Goal: Task Accomplishment & Management: Manage account settings

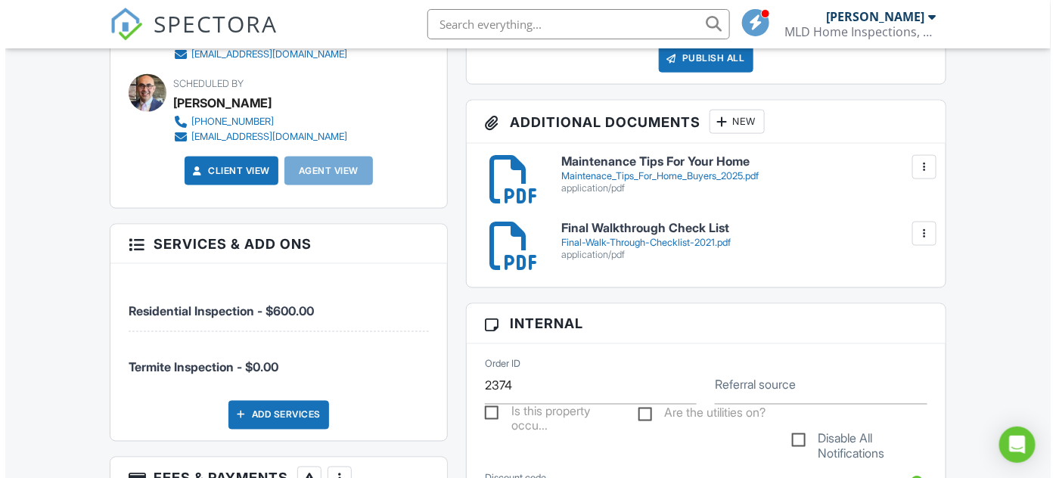
scroll to position [550, 0]
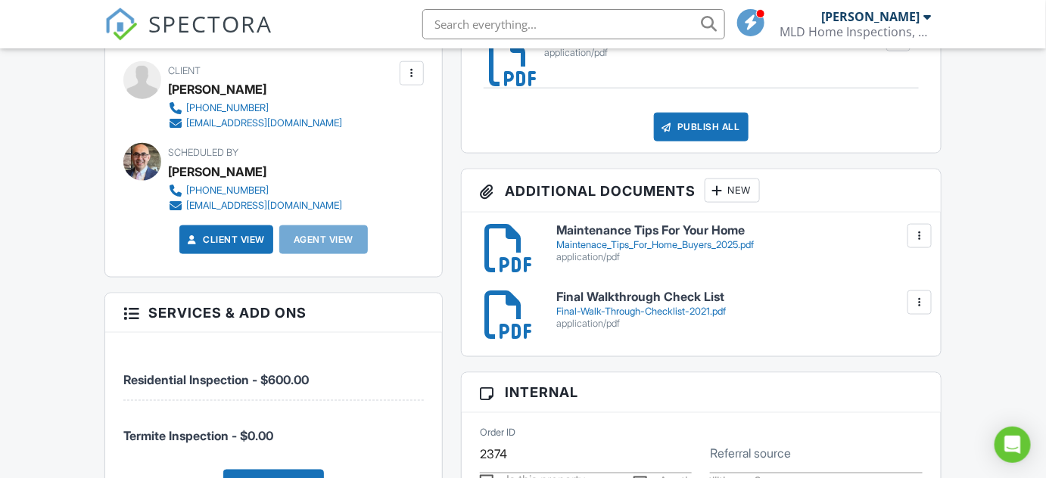
click at [741, 193] on div "New" at bounding box center [731, 191] width 55 height 24
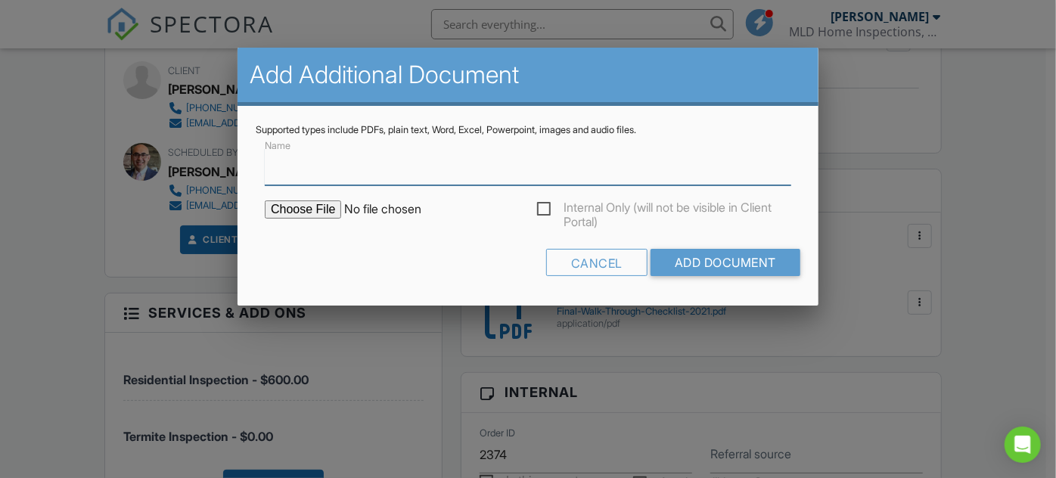
click at [294, 174] on input "Name" at bounding box center [528, 166] width 527 height 37
type input "Invoice"
click at [338, 213] on input "file" at bounding box center [393, 210] width 257 height 18
type input "C:\fakepath\Paid_Invoice.pdf"
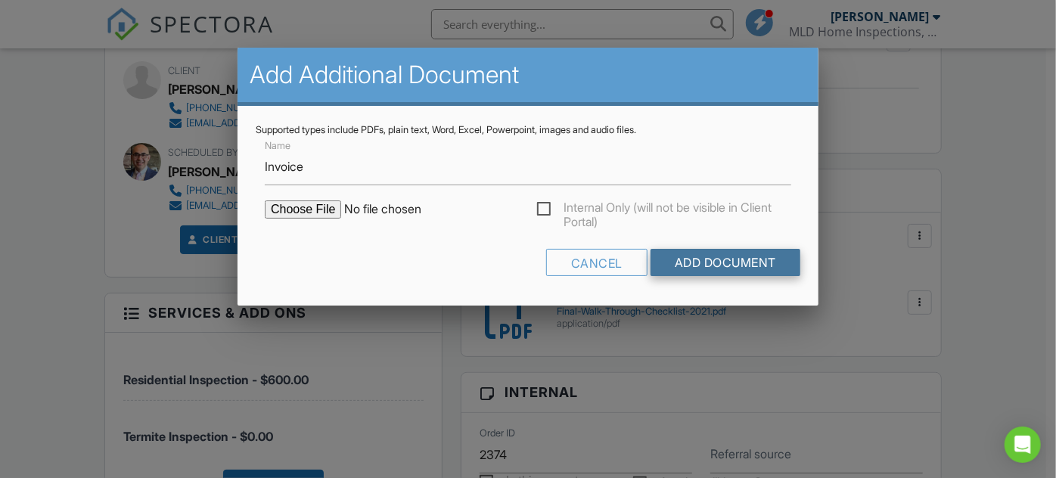
click at [721, 266] on input "Add Document" at bounding box center [726, 262] width 150 height 27
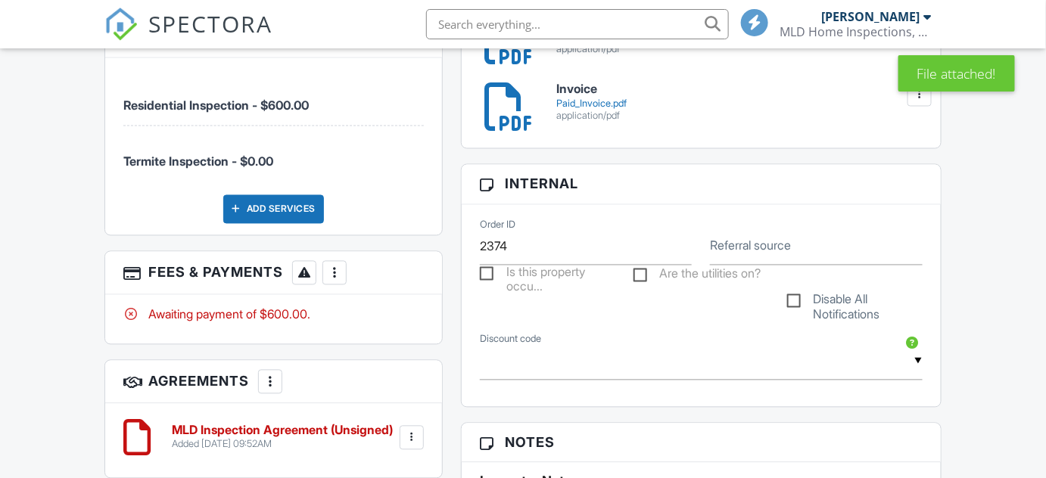
click at [337, 276] on div at bounding box center [334, 273] width 15 height 15
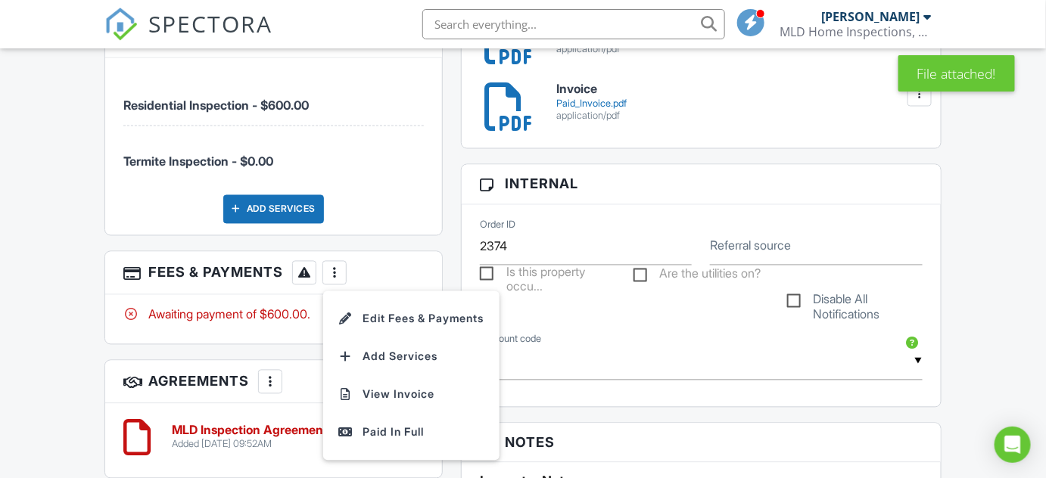
click at [388, 316] on li "Edit Fees & Payments" at bounding box center [411, 319] width 158 height 38
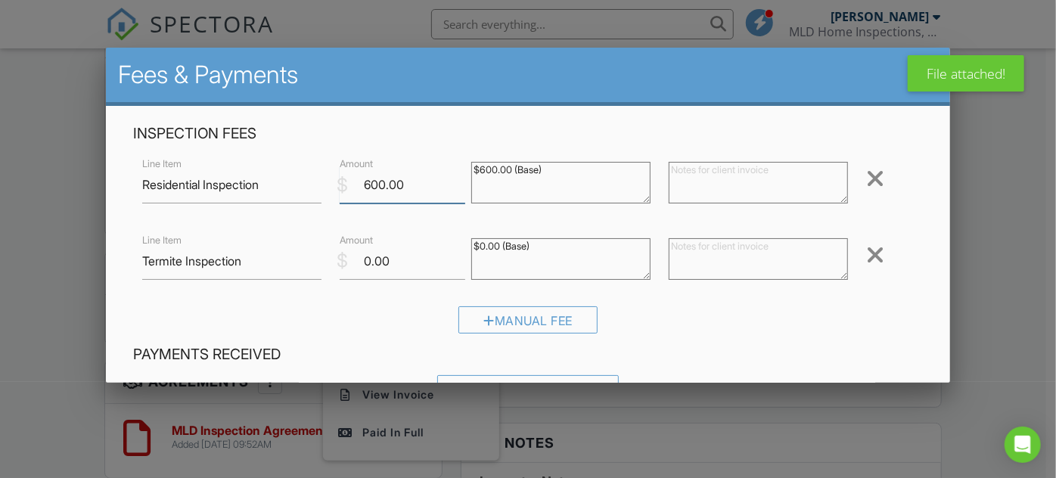
drag, startPoint x: 375, startPoint y: 188, endPoint x: 357, endPoint y: 191, distance: 18.6
click at [357, 191] on input "600.00" at bounding box center [403, 184] width 126 height 37
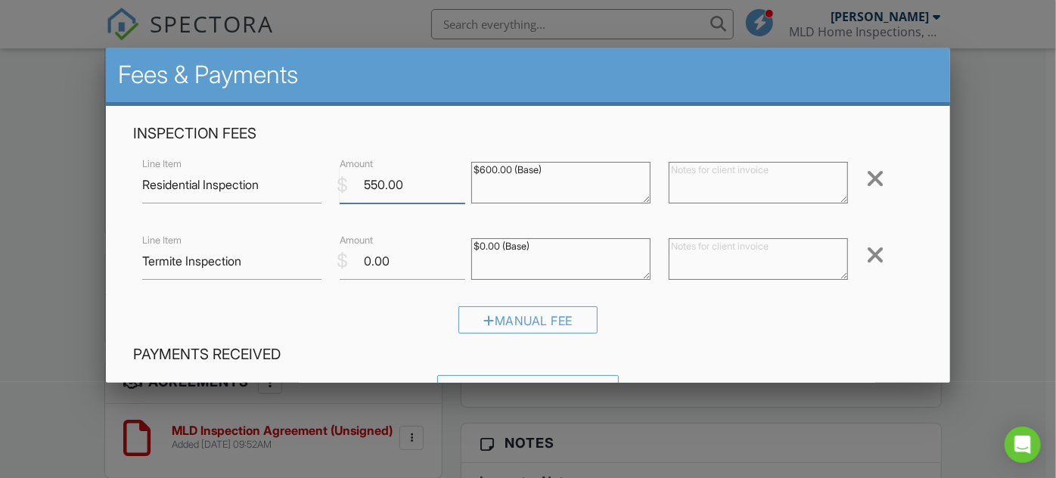
type input "550.00"
click at [869, 175] on div at bounding box center [875, 178] width 18 height 24
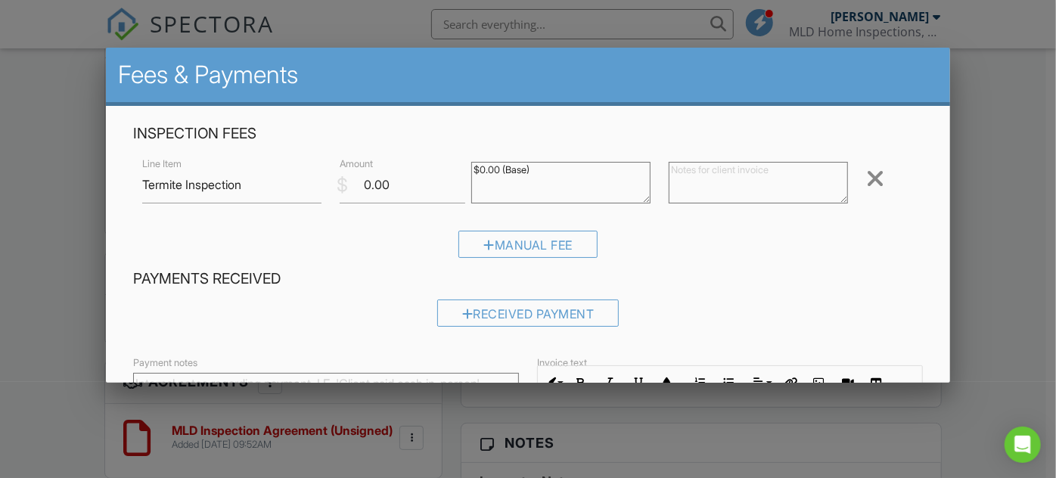
click at [868, 182] on div at bounding box center [875, 178] width 18 height 24
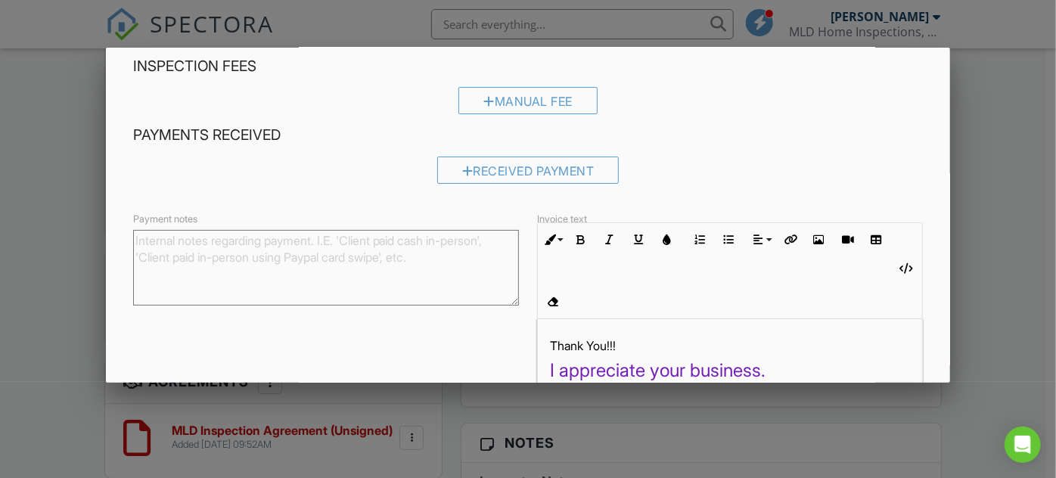
scroll to position [159, 0]
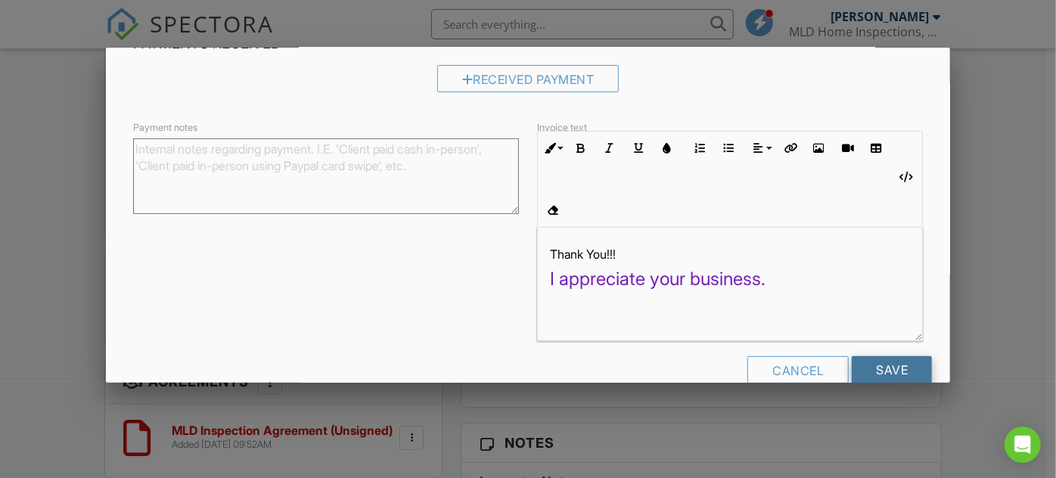
click at [894, 356] on input "Save" at bounding box center [892, 369] width 80 height 27
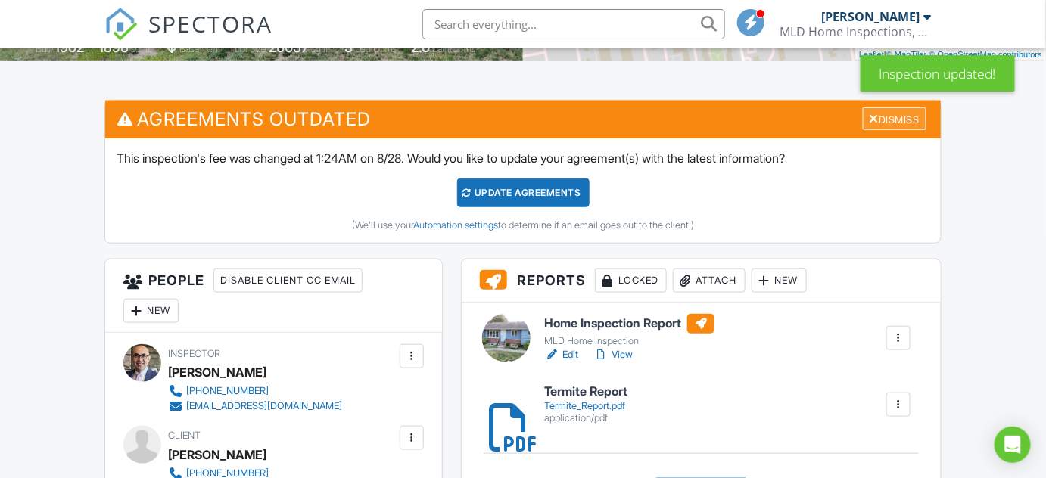
click at [897, 117] on div "Dismiss" at bounding box center [895, 118] width 64 height 23
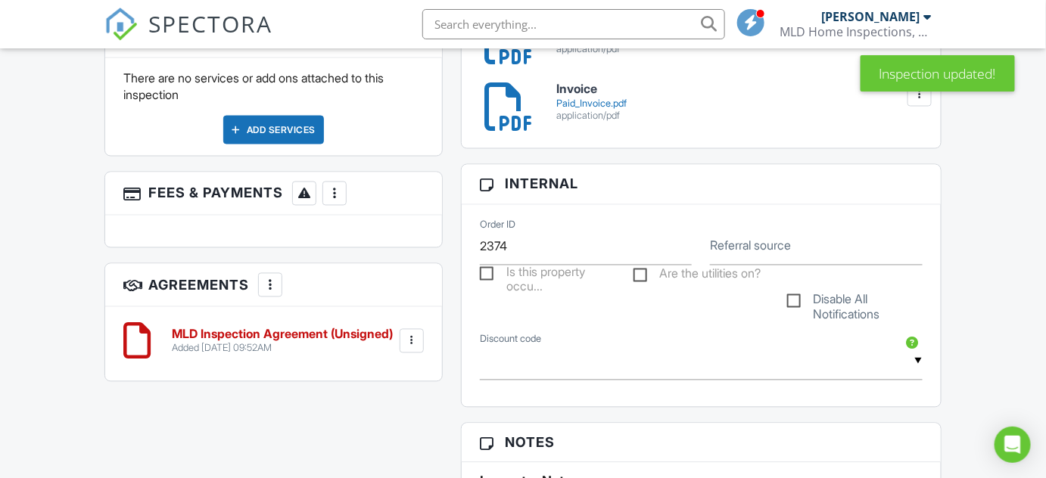
scroll to position [894, 0]
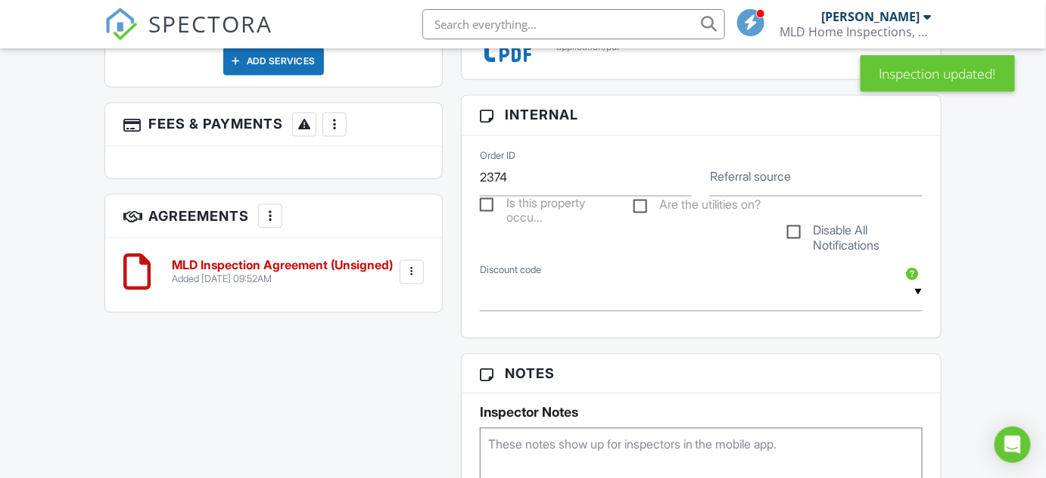
click at [334, 269] on h6 "MLD Inspection Agreement (Unsigned)" at bounding box center [282, 267] width 221 height 14
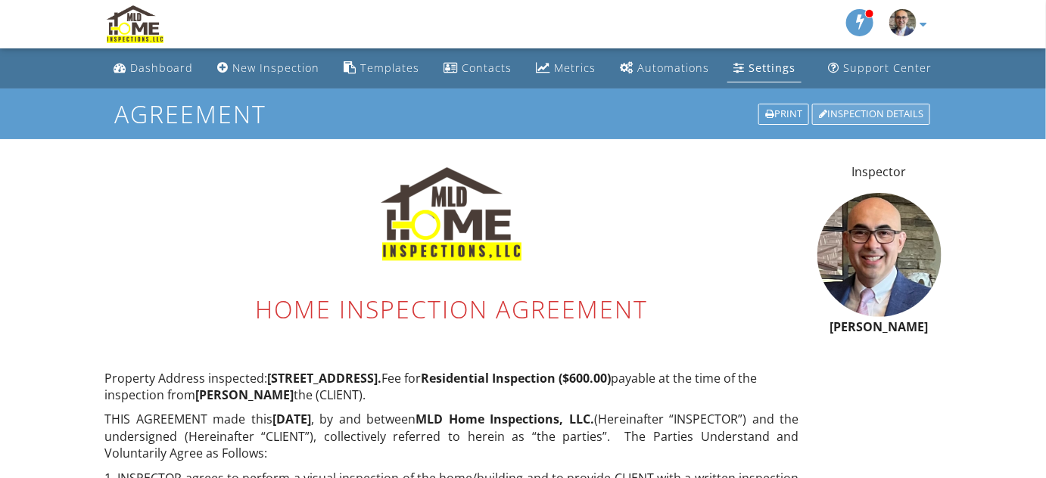
click at [878, 118] on div "Inspection Details" at bounding box center [871, 114] width 118 height 21
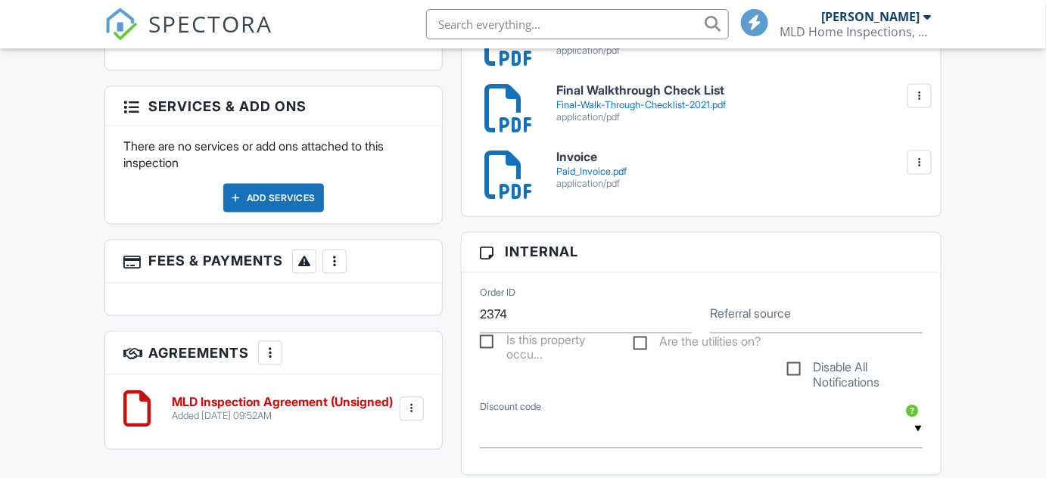
scroll to position [894, 0]
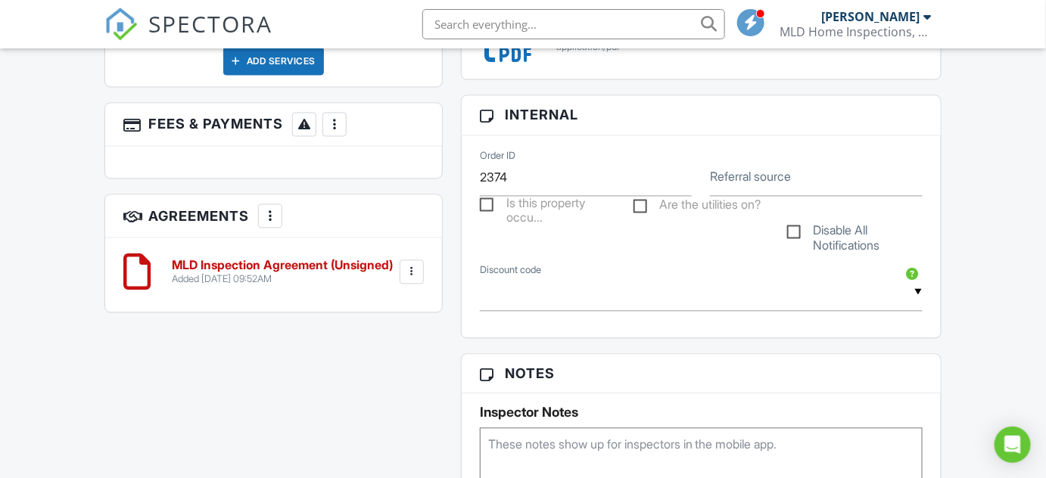
click at [419, 269] on div at bounding box center [412, 272] width 24 height 24
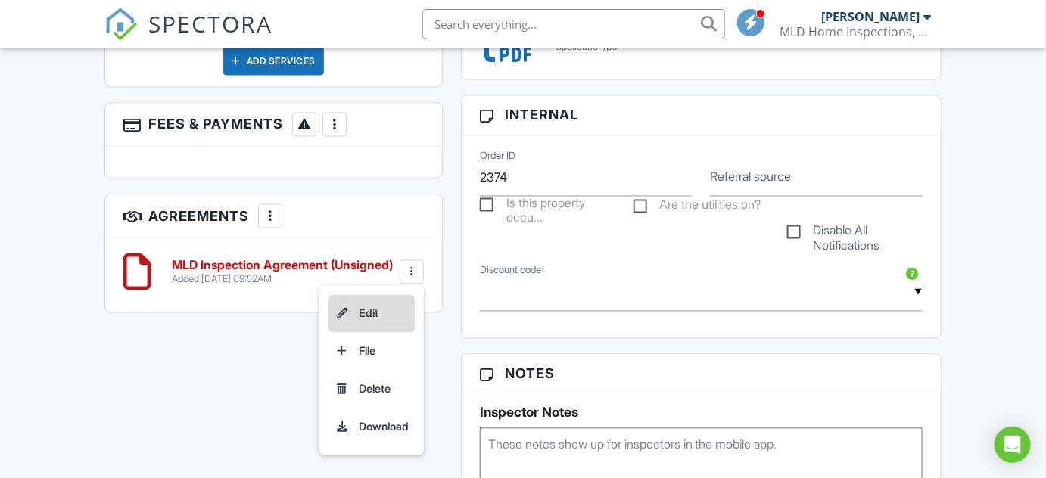
click at [396, 308] on li "Edit" at bounding box center [371, 314] width 86 height 38
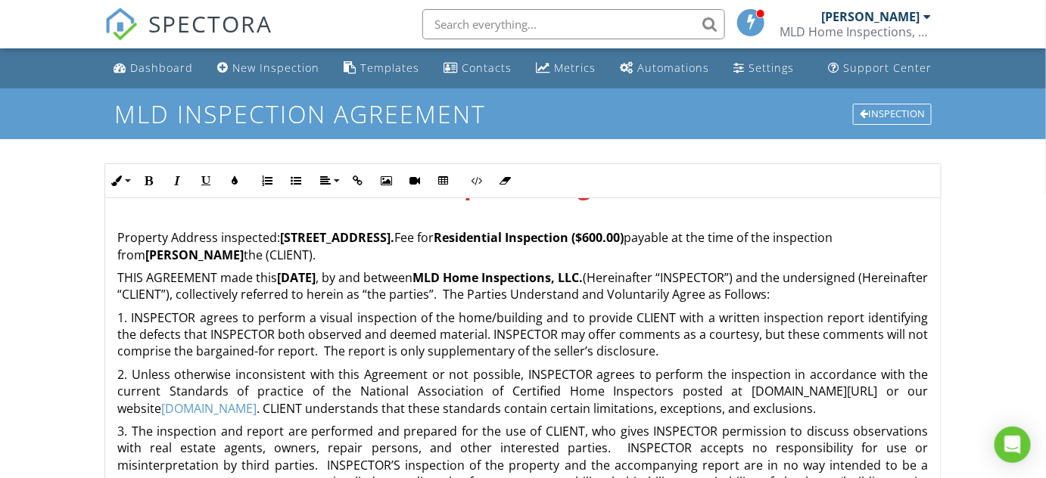
scroll to position [68, 0]
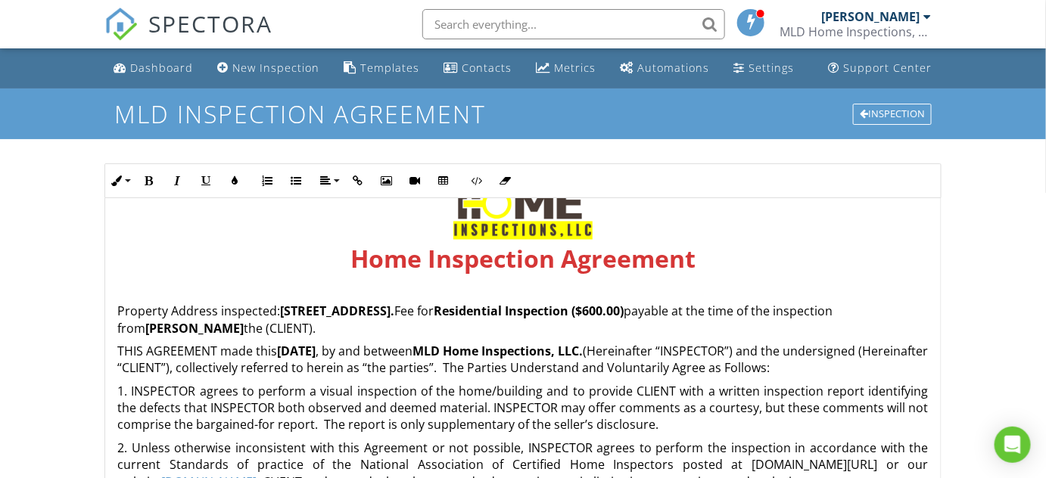
click at [623, 307] on strong "Residential Inspection ($600.00)" at bounding box center [529, 311] width 190 height 17
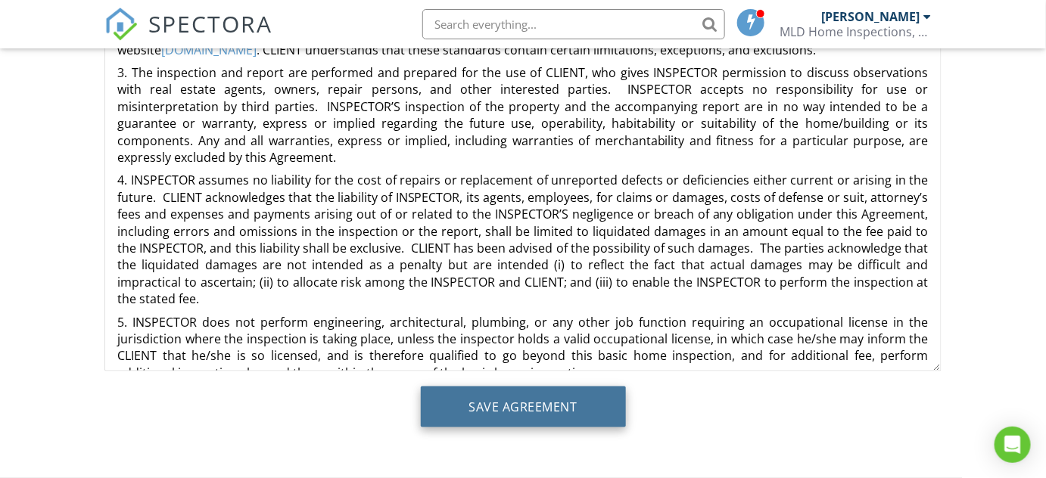
click at [546, 413] on input "Save Agreement" at bounding box center [523, 407] width 205 height 41
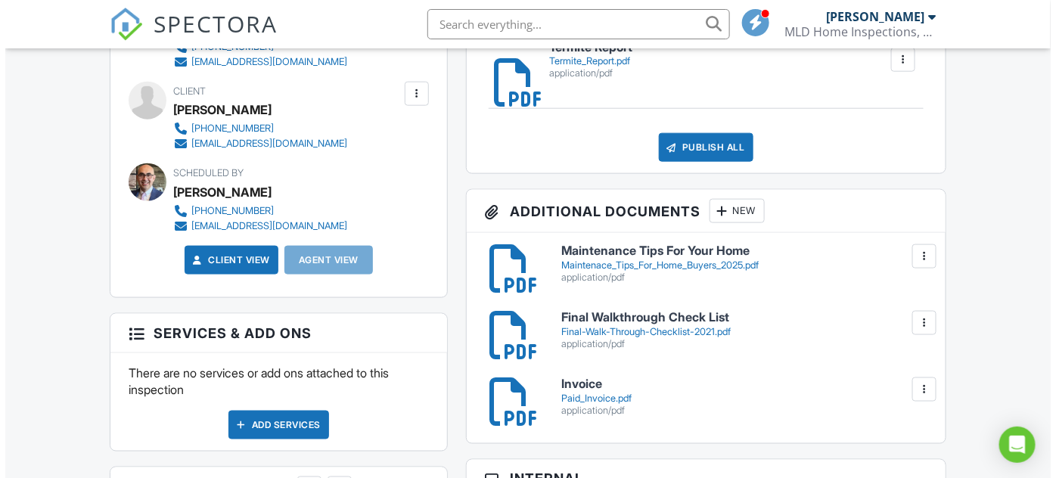
scroll to position [279, 0]
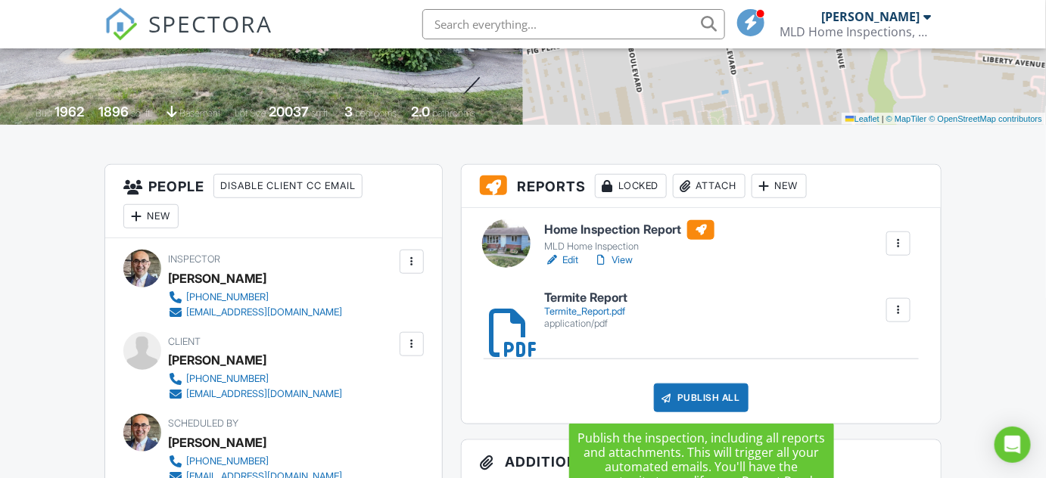
click at [706, 398] on div "Publish All" at bounding box center [701, 398] width 95 height 29
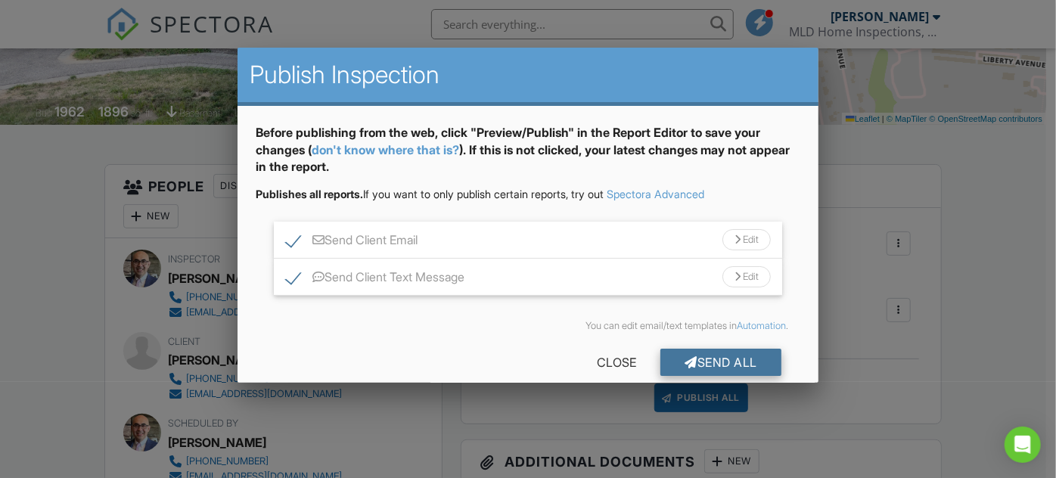
click at [728, 366] on div "Send All" at bounding box center [721, 362] width 121 height 27
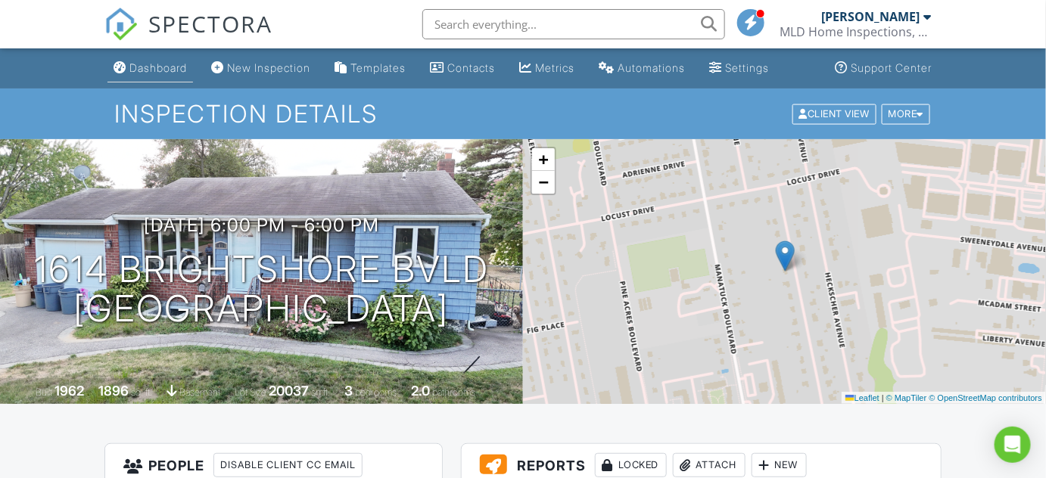
click at [167, 72] on div "Dashboard" at bounding box center [158, 67] width 58 height 13
